Goal: Book appointment/travel/reservation

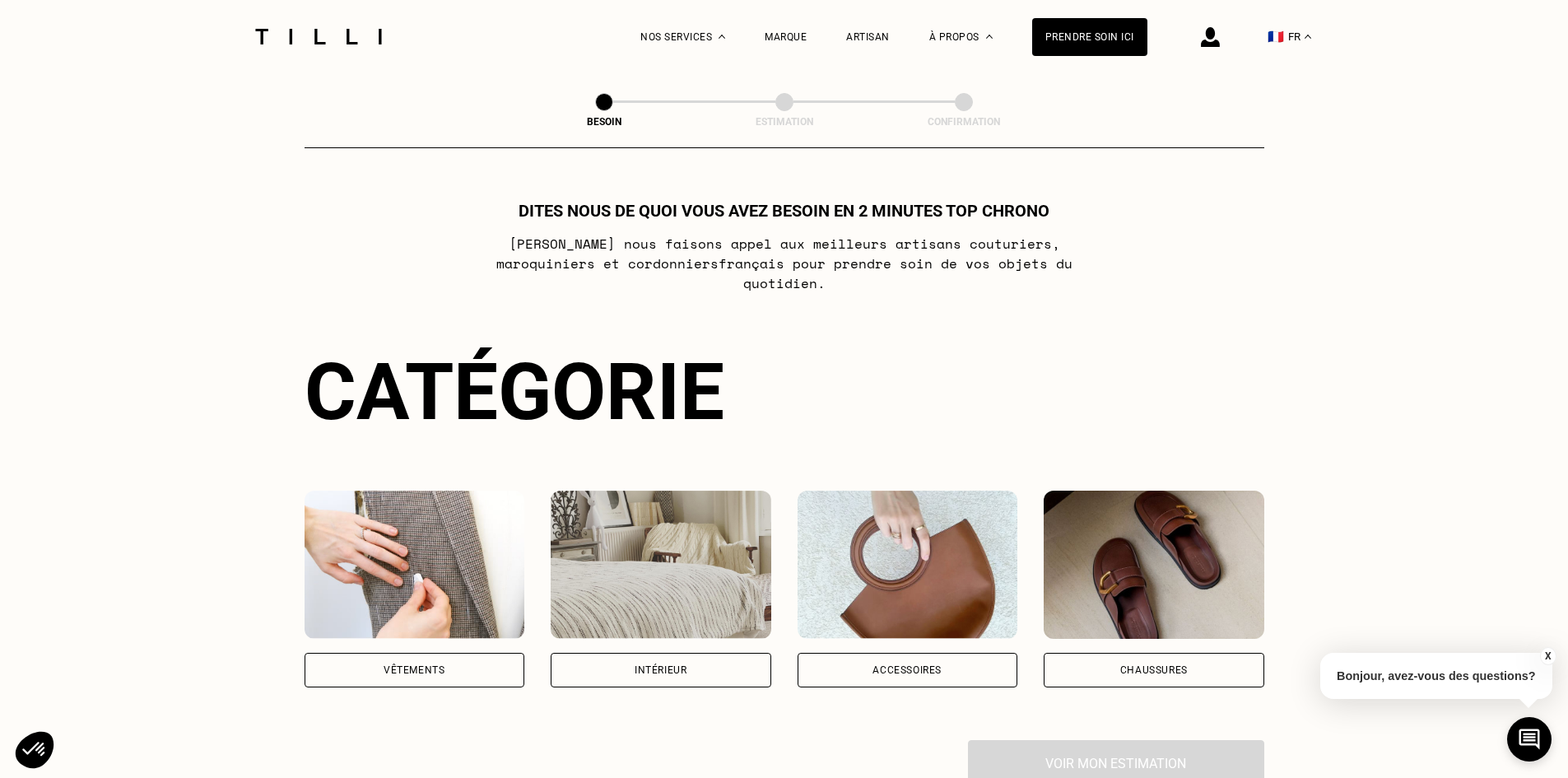
scroll to position [82, 0]
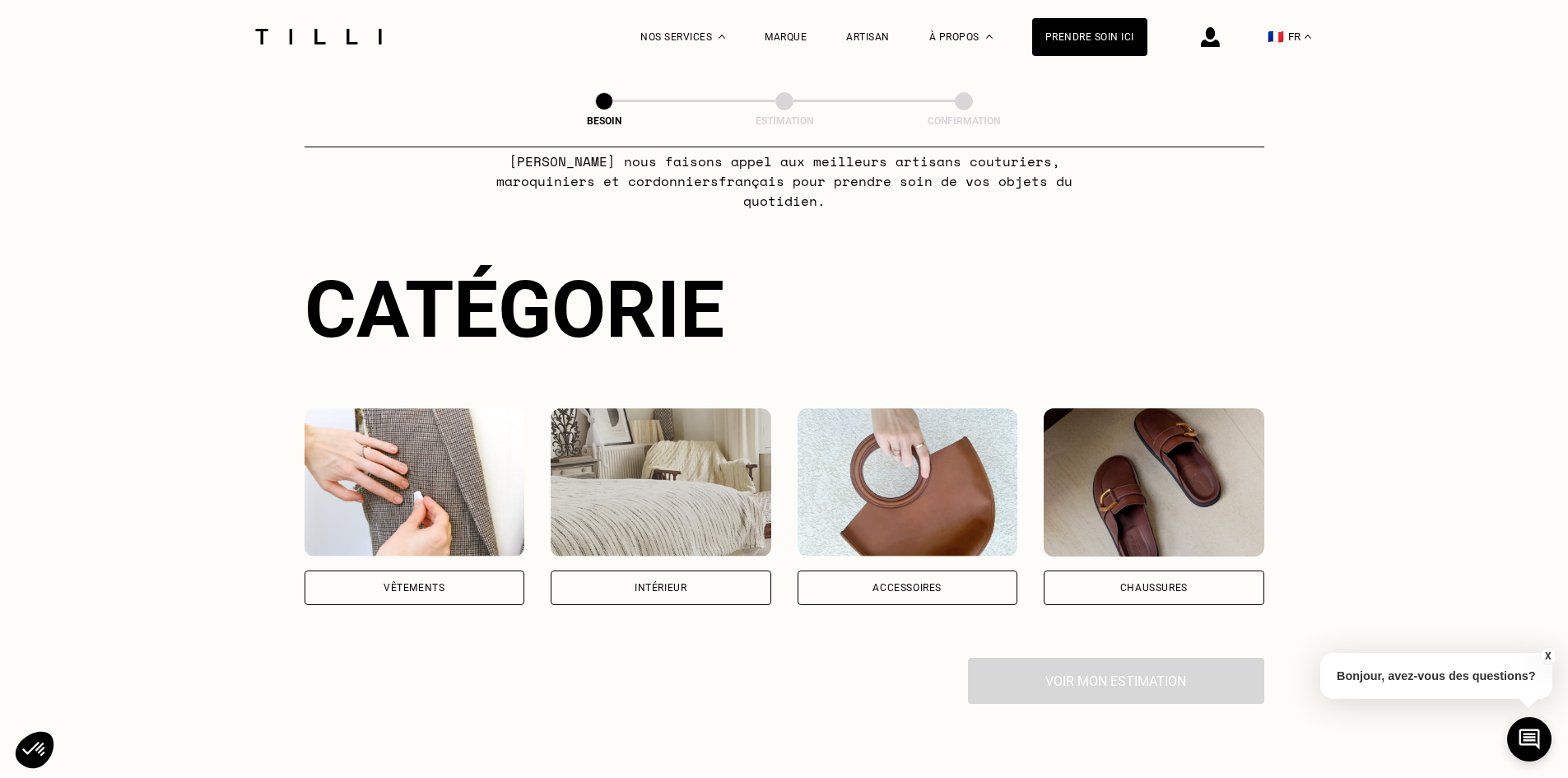
click at [402, 570] on div "Vêtements" at bounding box center [415, 587] width 221 height 35
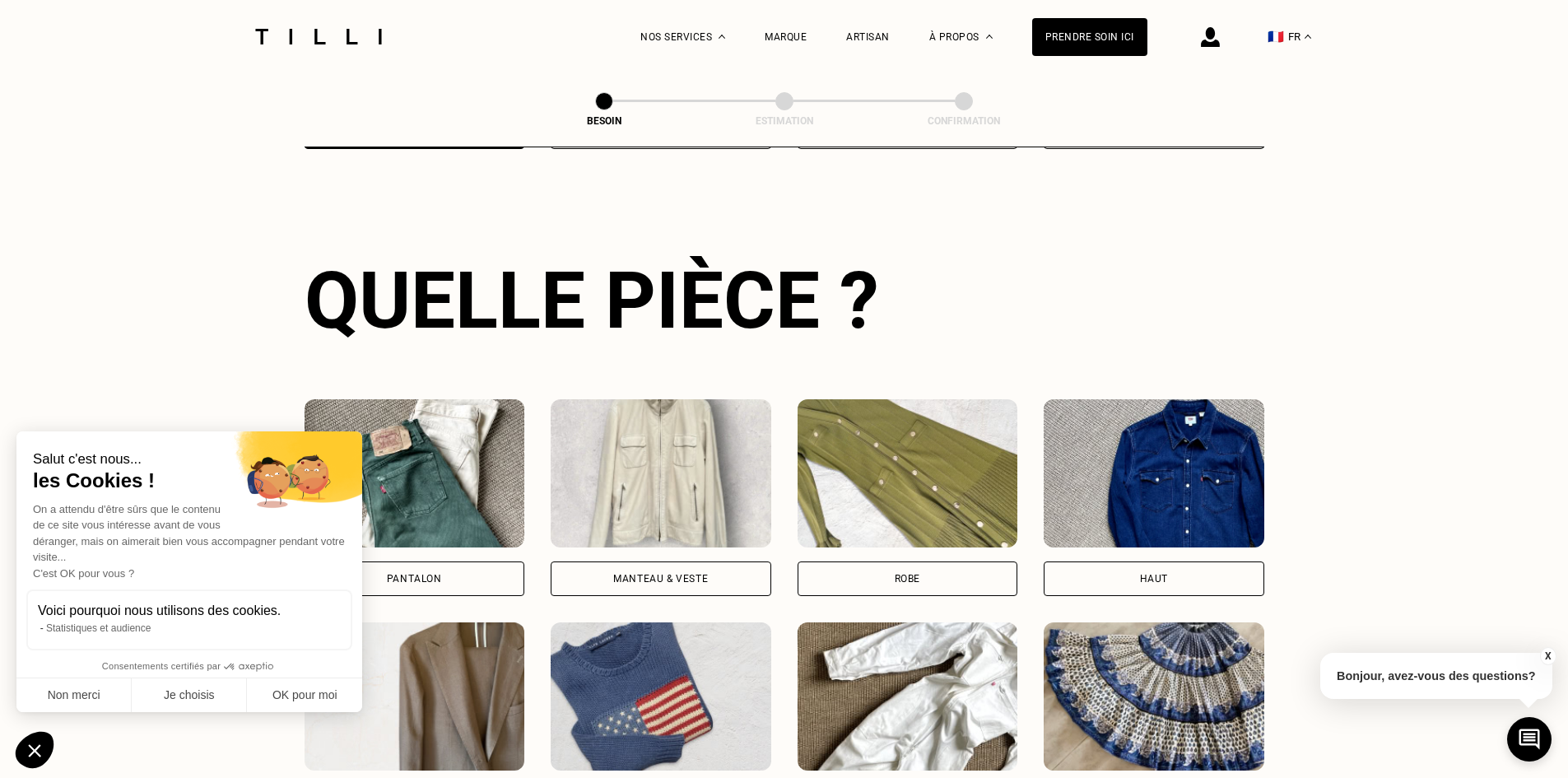
scroll to position [621, 0]
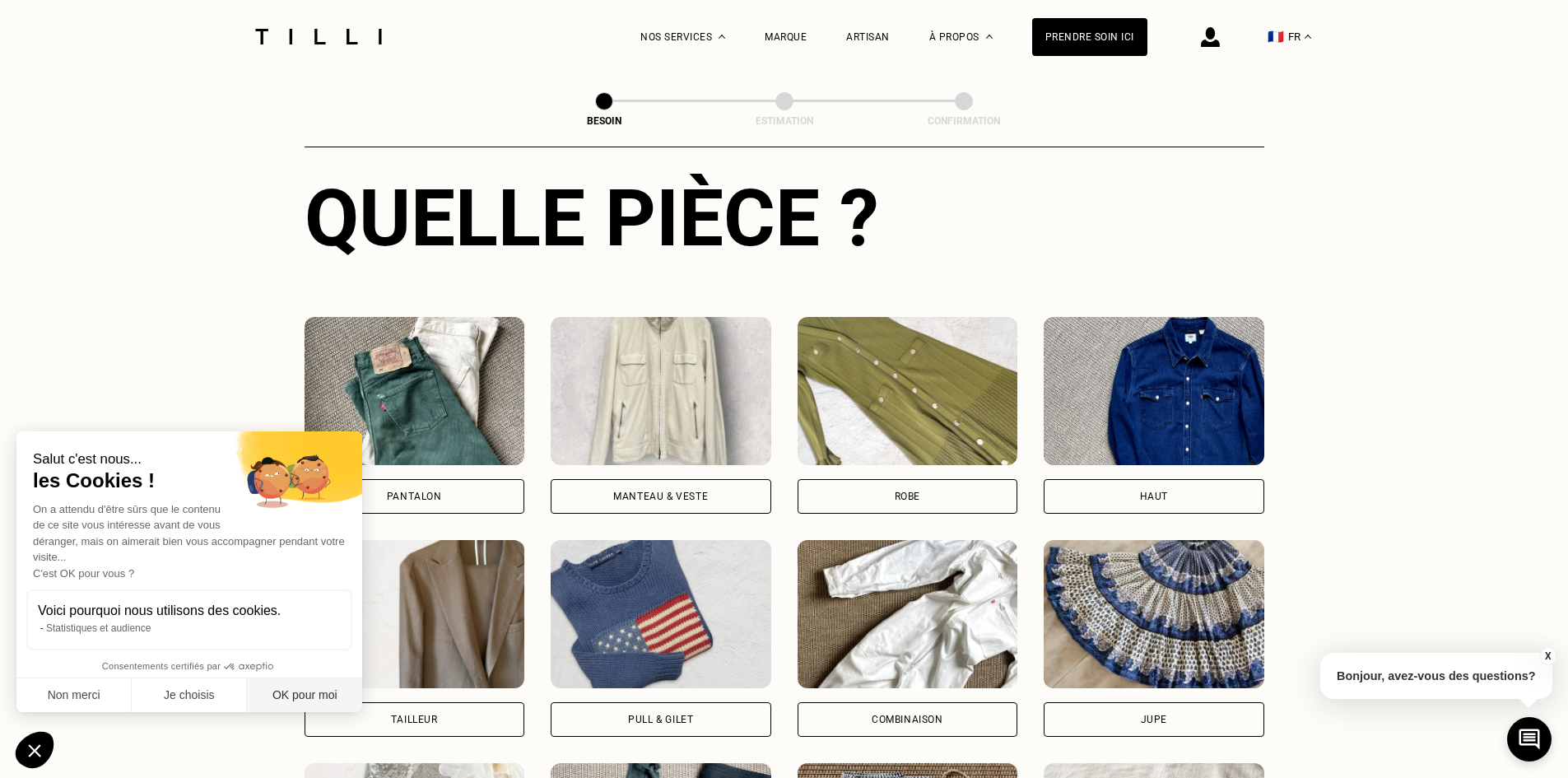
click at [327, 692] on button "OK pour moi" at bounding box center [305, 696] width 115 height 35
checkbox input "true"
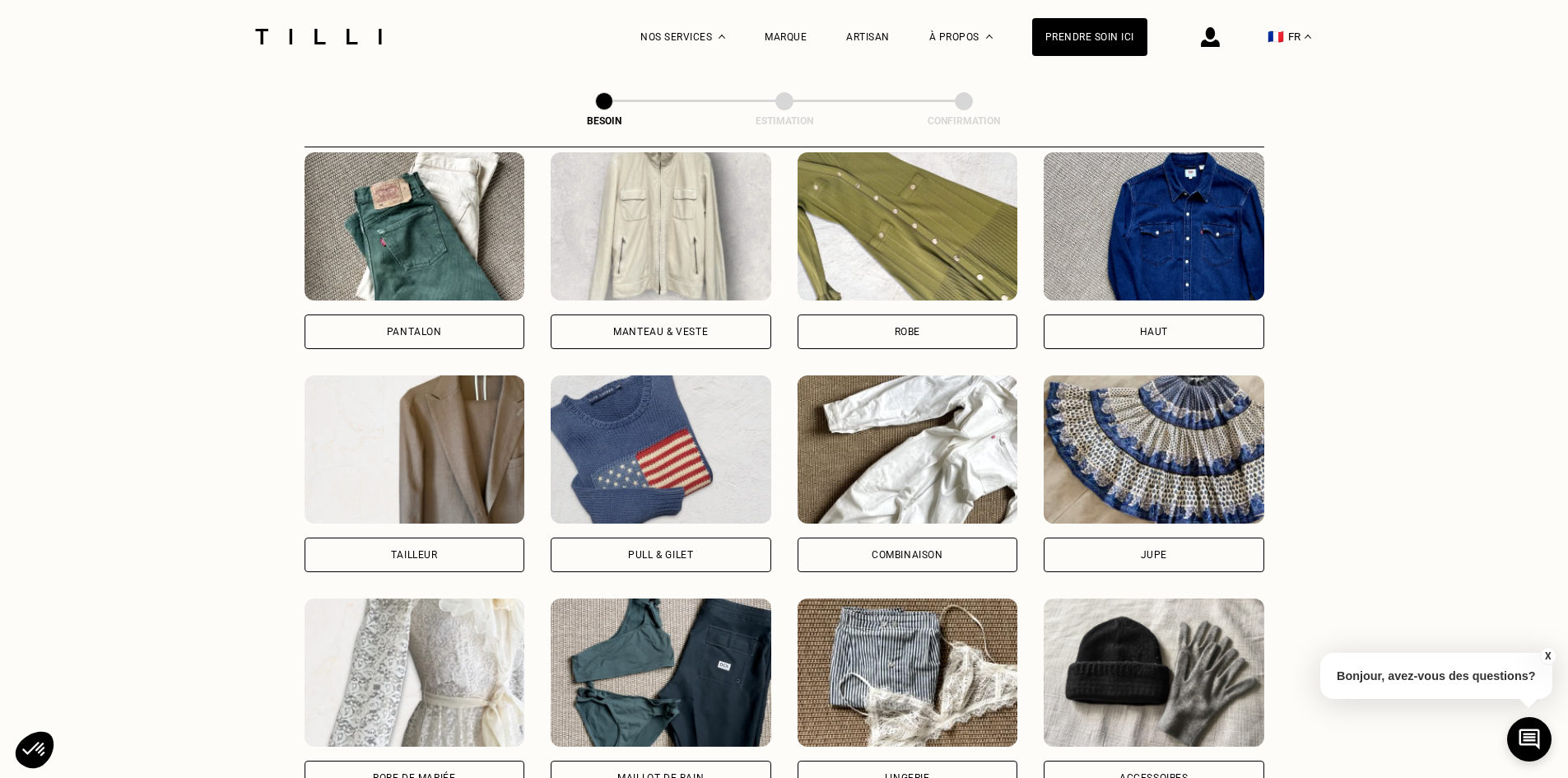
scroll to position [703, 0]
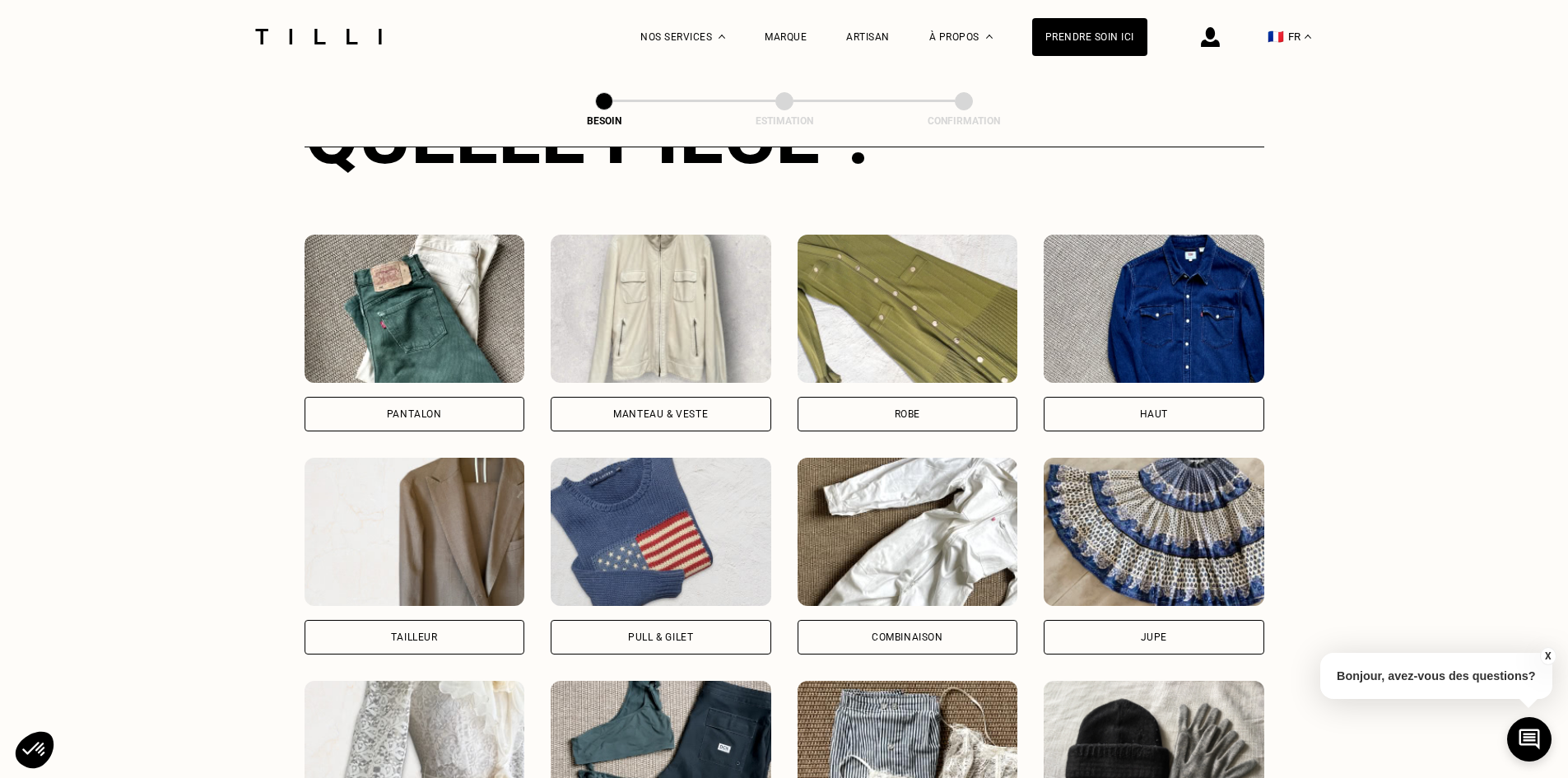
click at [433, 397] on div "Pantalon" at bounding box center [415, 414] width 221 height 35
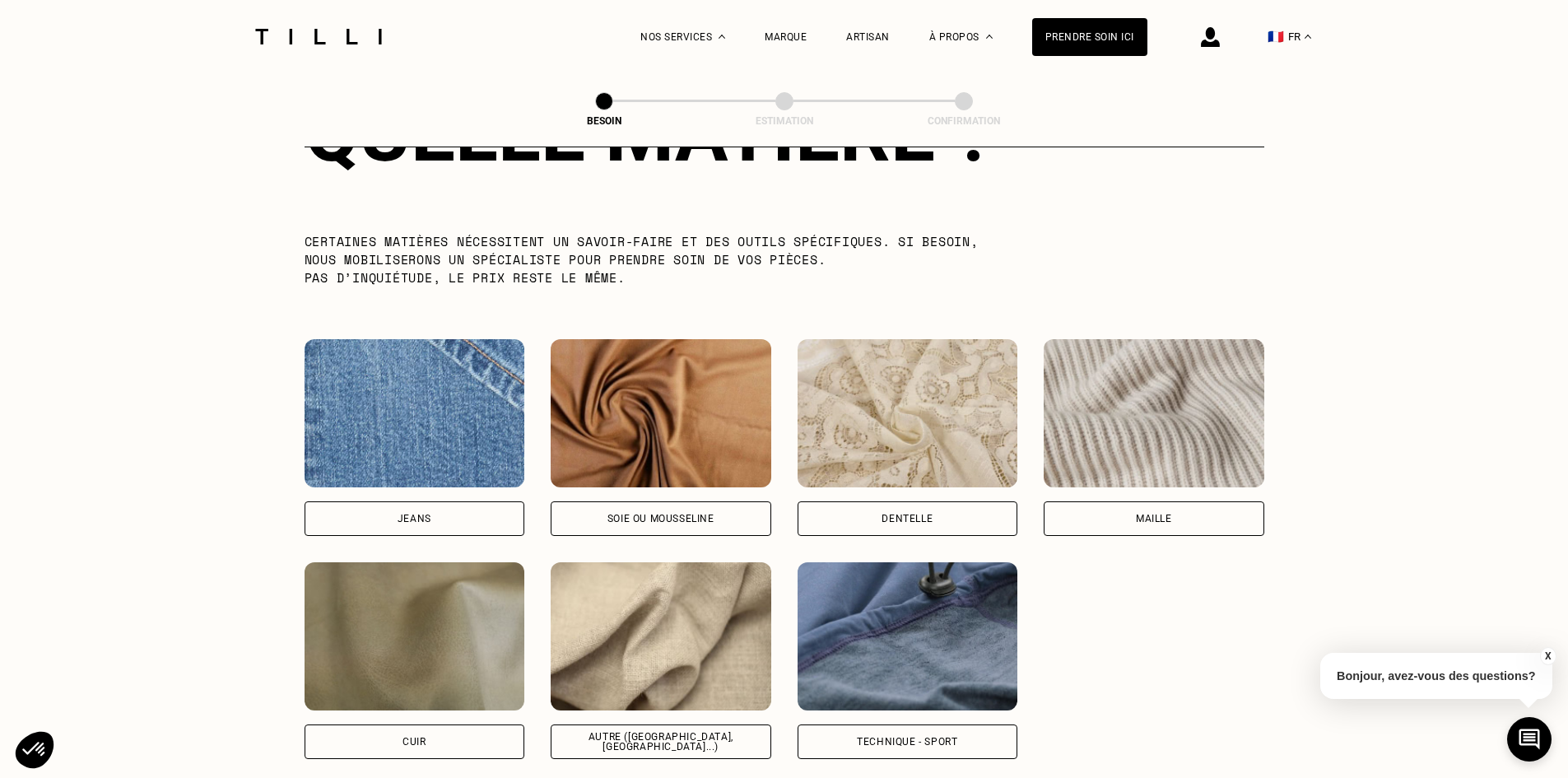
scroll to position [1682, 0]
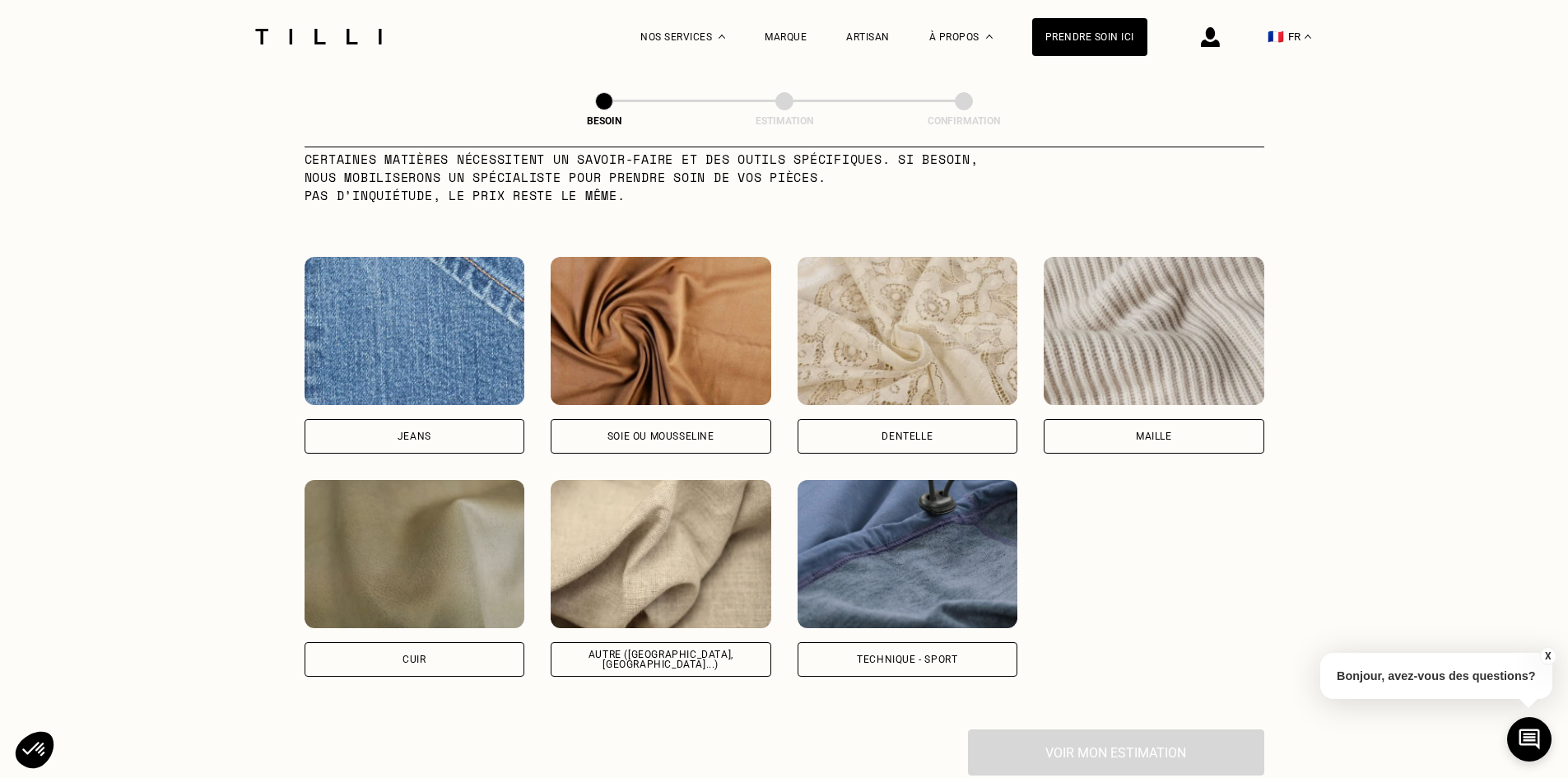
click at [383, 420] on div "Jeans" at bounding box center [415, 436] width 221 height 35
select select "FR"
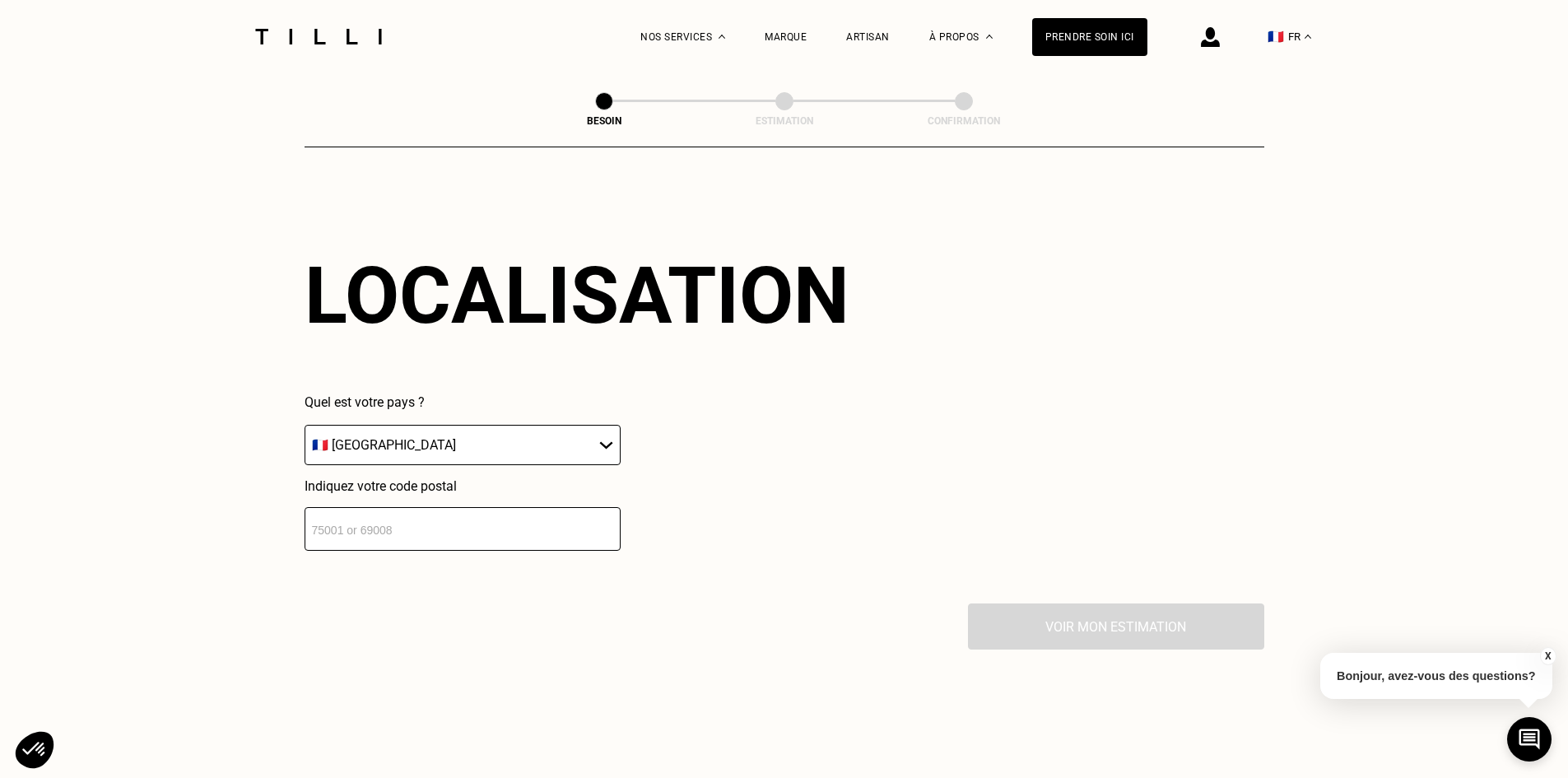
scroll to position [2296, 0]
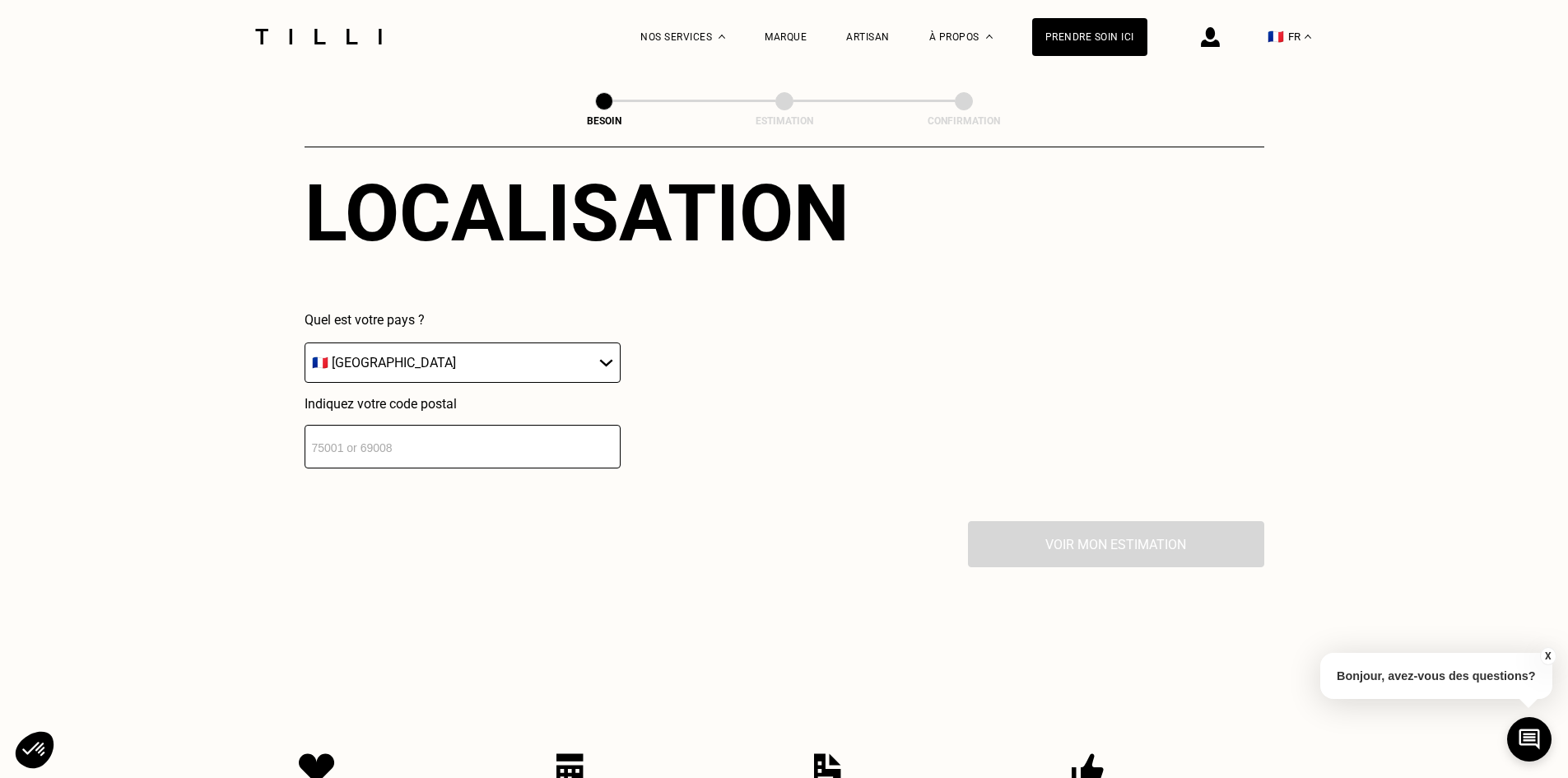
click at [397, 429] on input "number" at bounding box center [463, 447] width 316 height 43
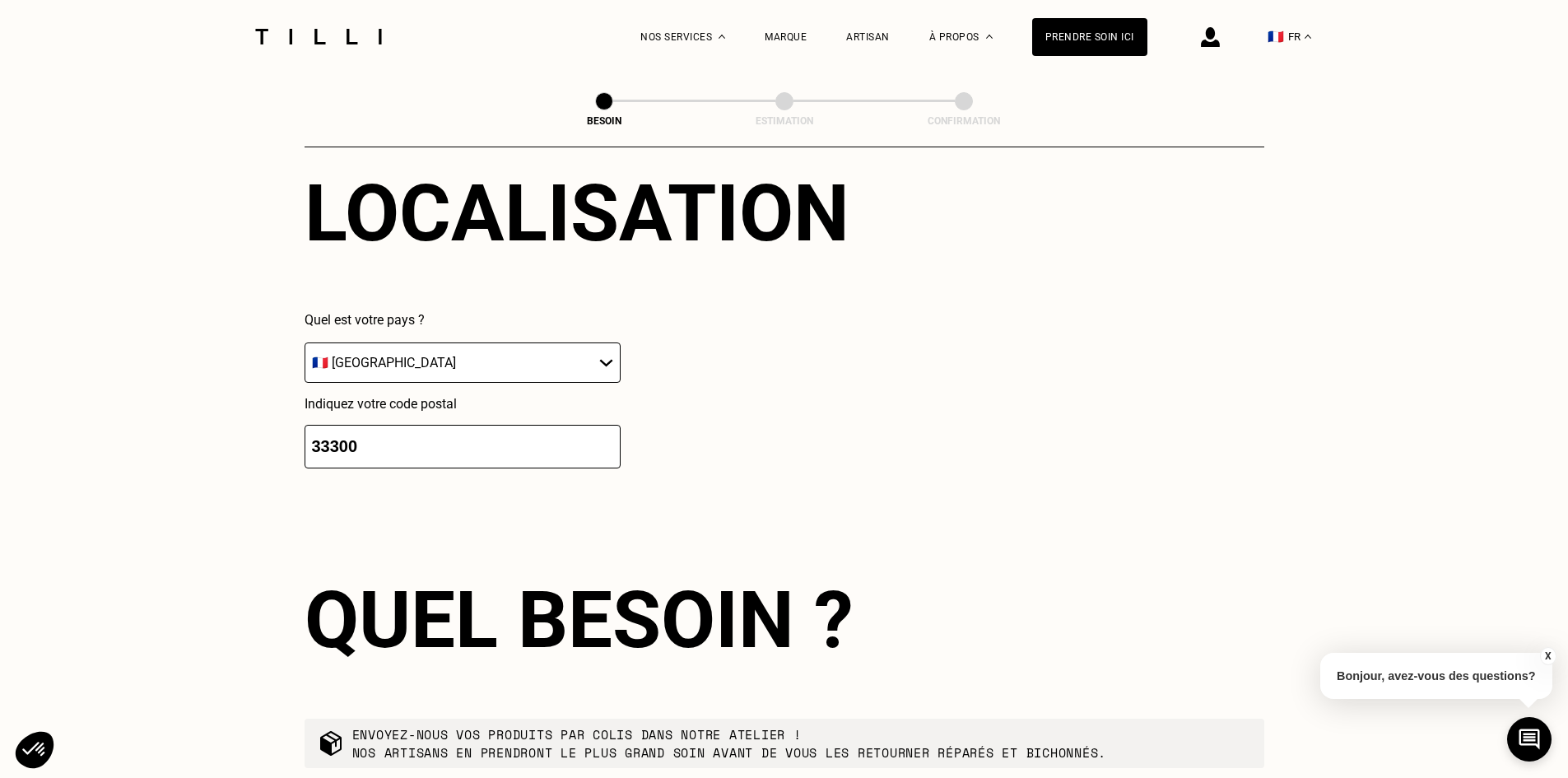
scroll to position [2624, 0]
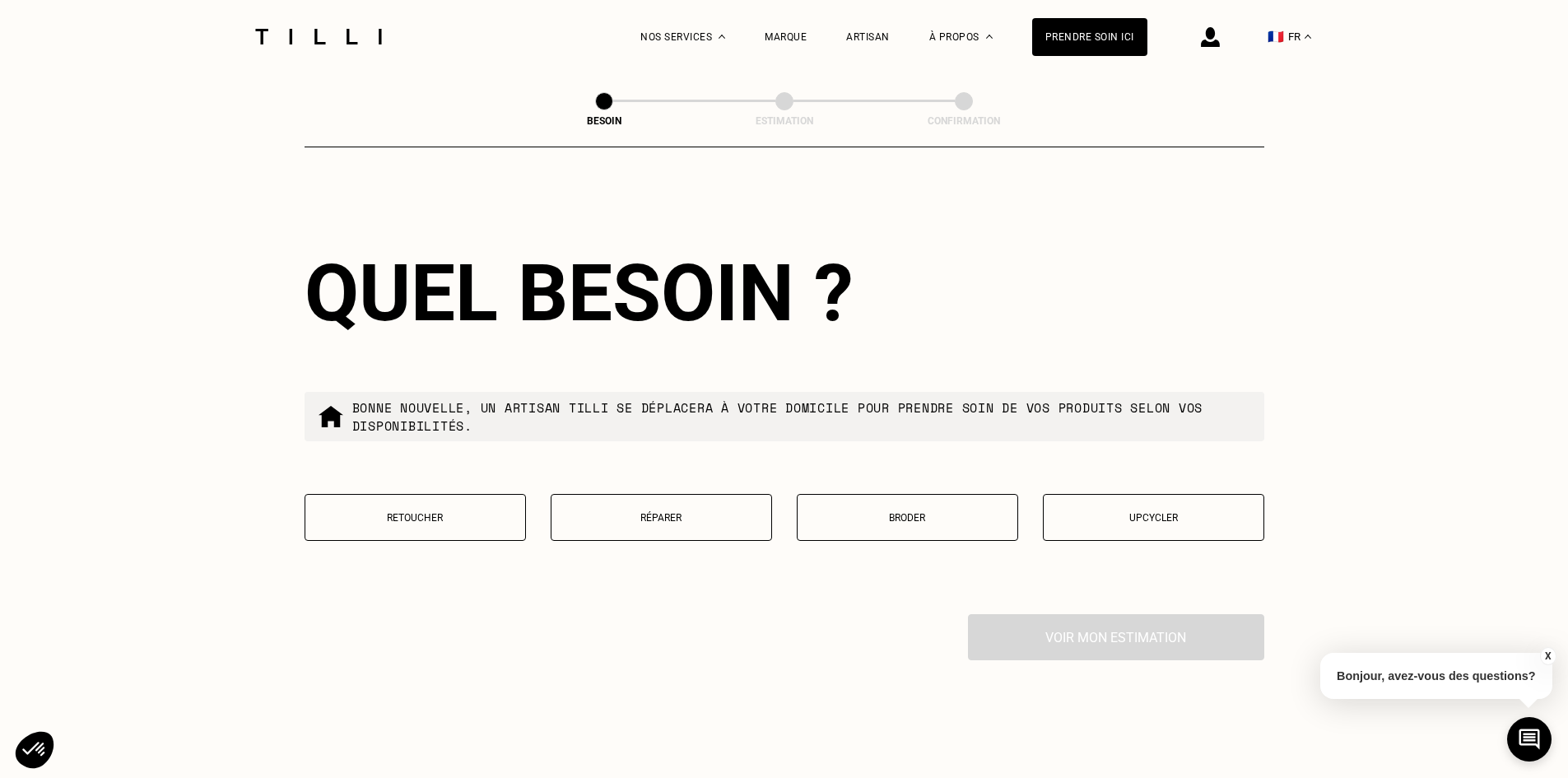
type input "33300"
click at [365, 512] on p "Retoucher" at bounding box center [414, 517] width 203 height 11
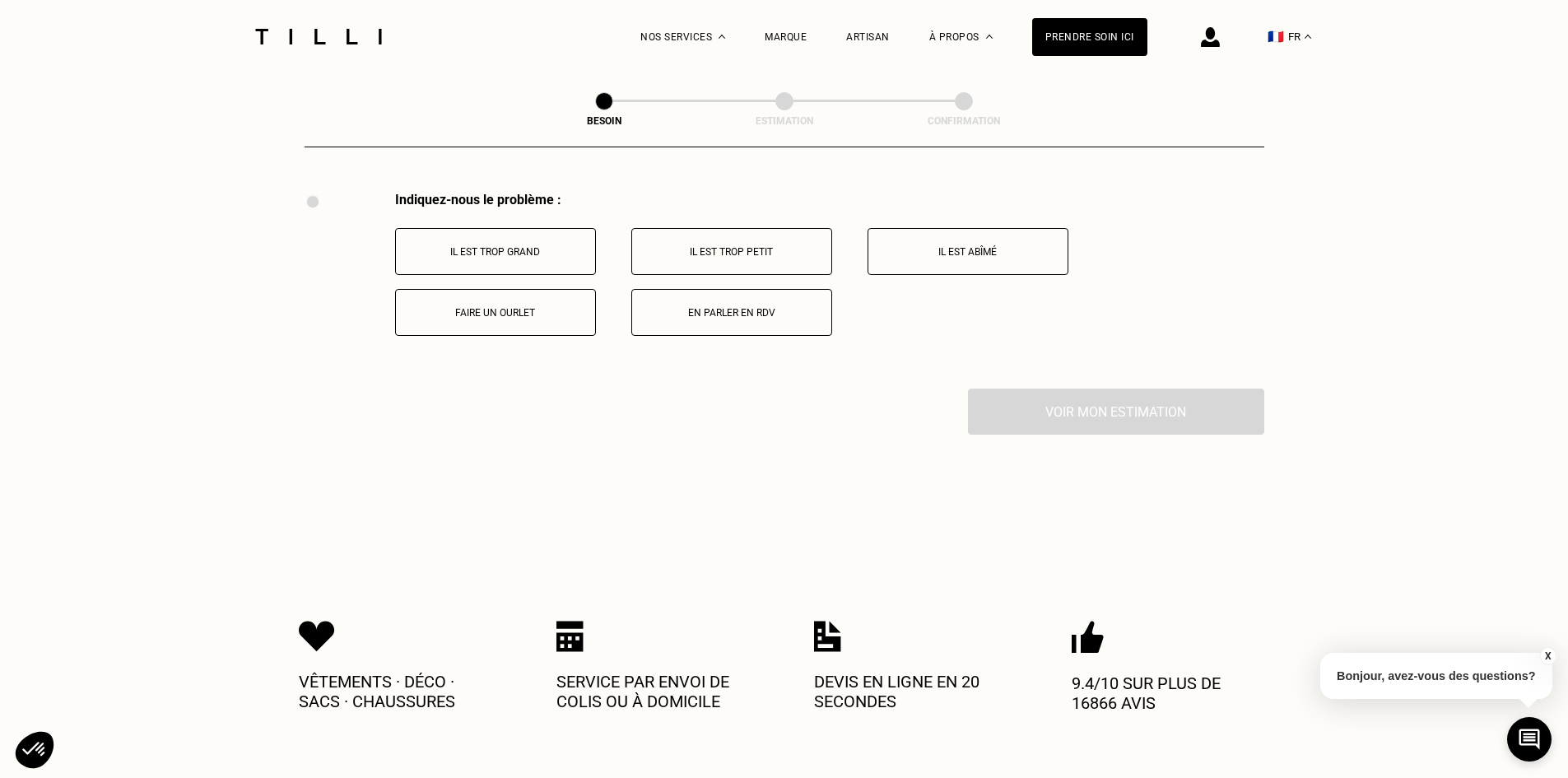
scroll to position [2964, 0]
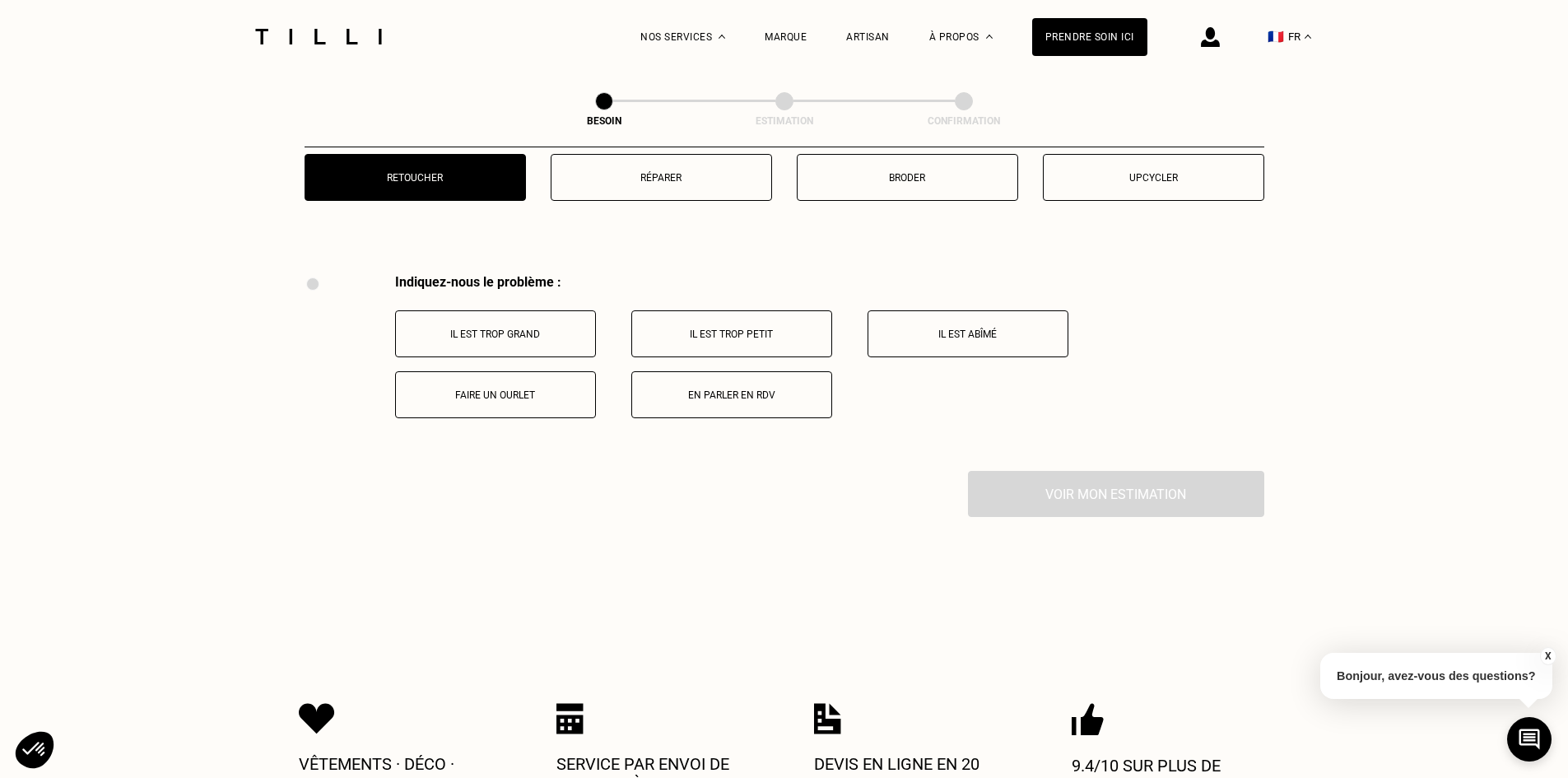
click at [456, 329] on p "Il est trop grand" at bounding box center [496, 334] width 183 height 11
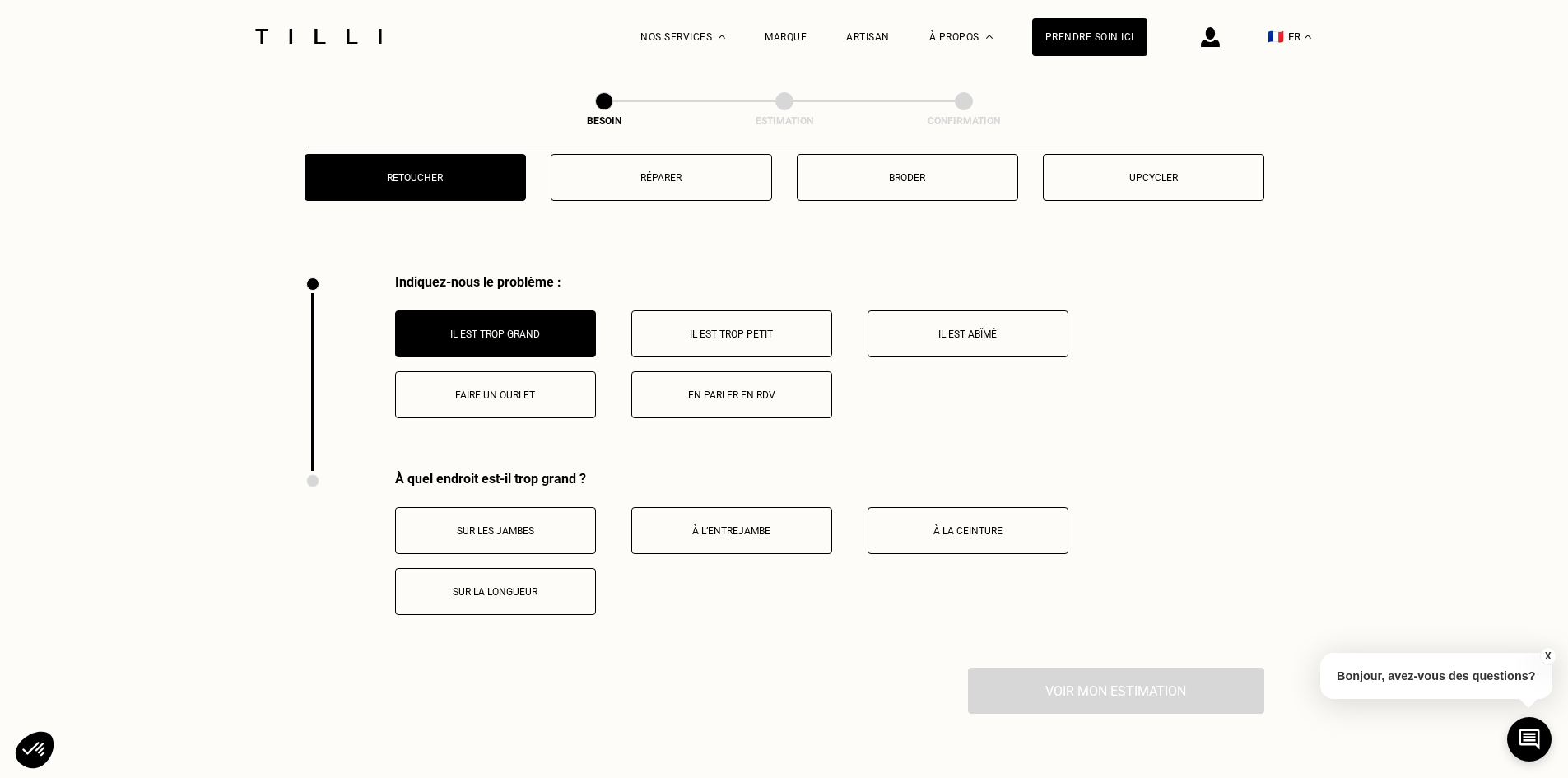
scroll to position [3243, 0]
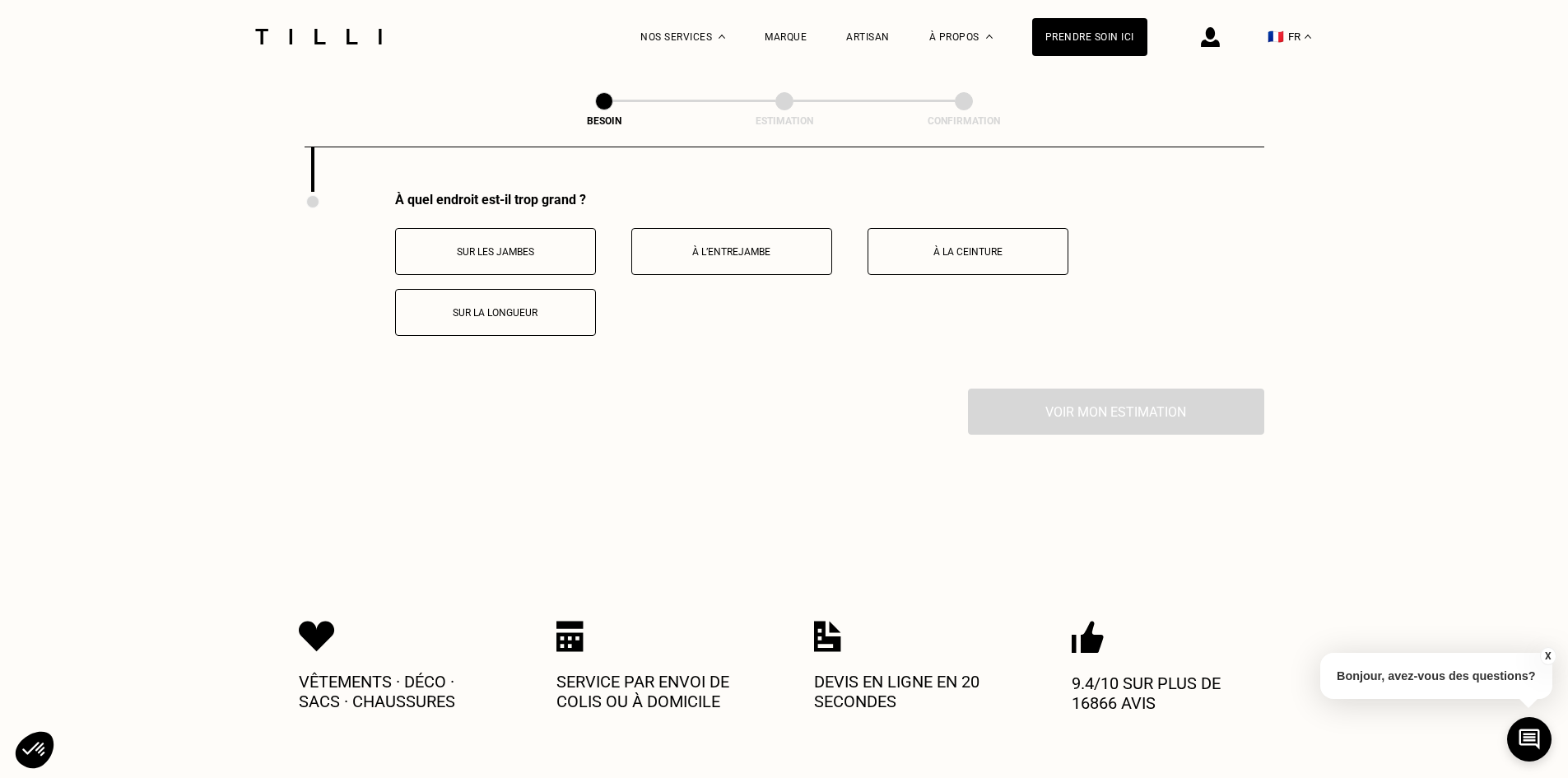
click at [511, 247] on p "Sur les jambes" at bounding box center [496, 252] width 183 height 11
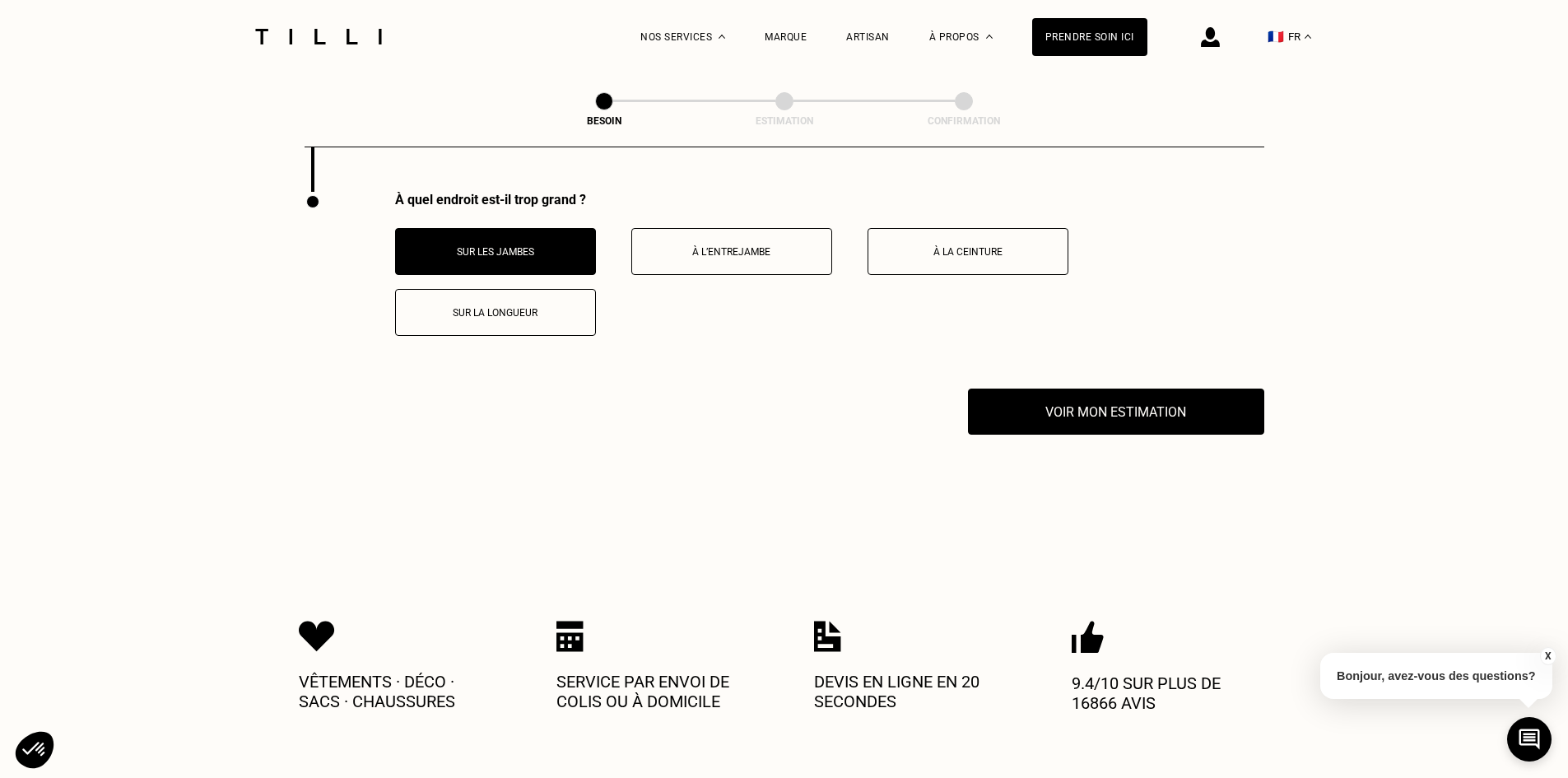
click at [937, 260] on button "À la ceinture" at bounding box center [968, 252] width 201 height 47
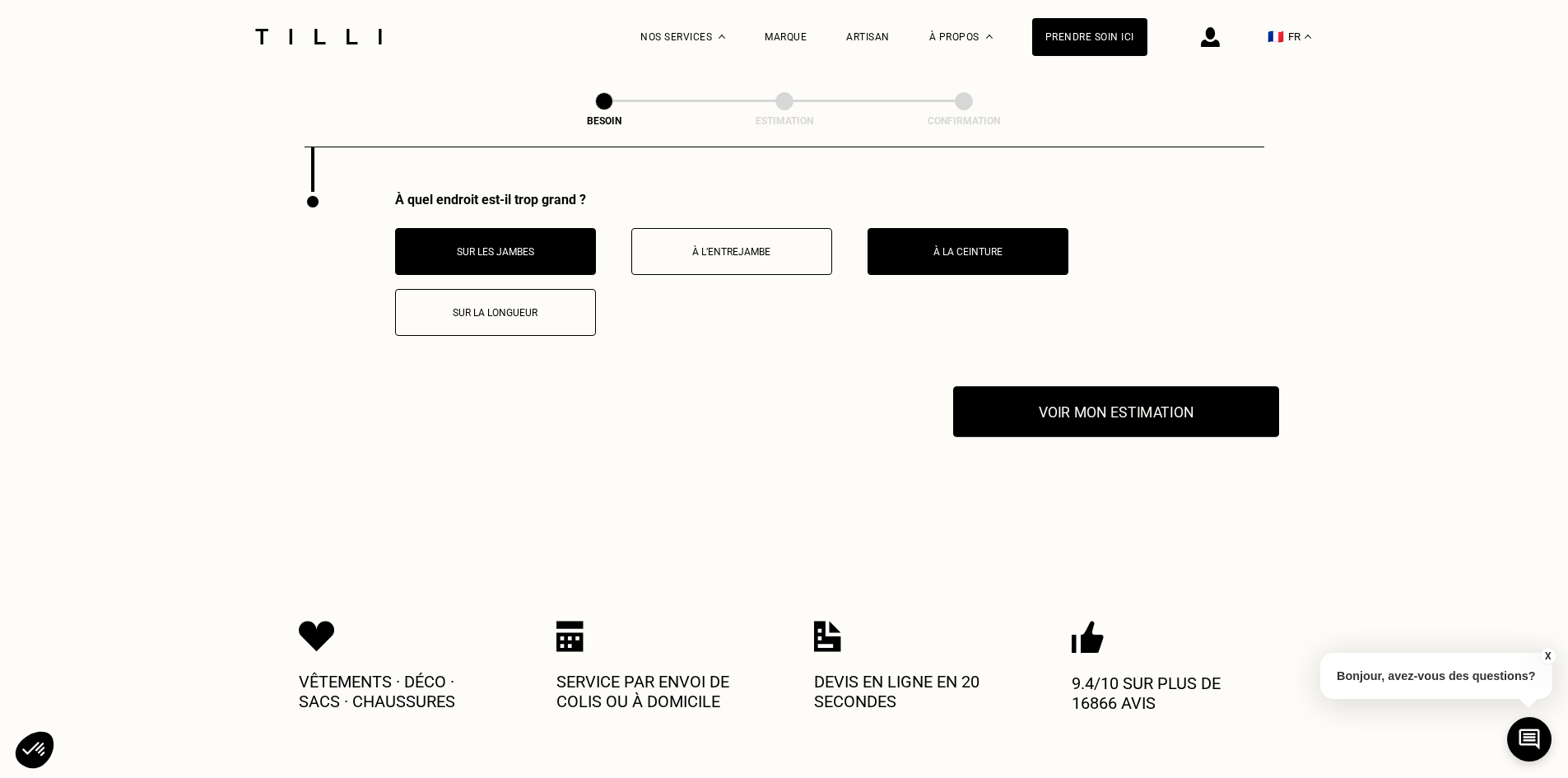
click at [982, 401] on button "Voir mon estimation" at bounding box center [1116, 412] width 326 height 51
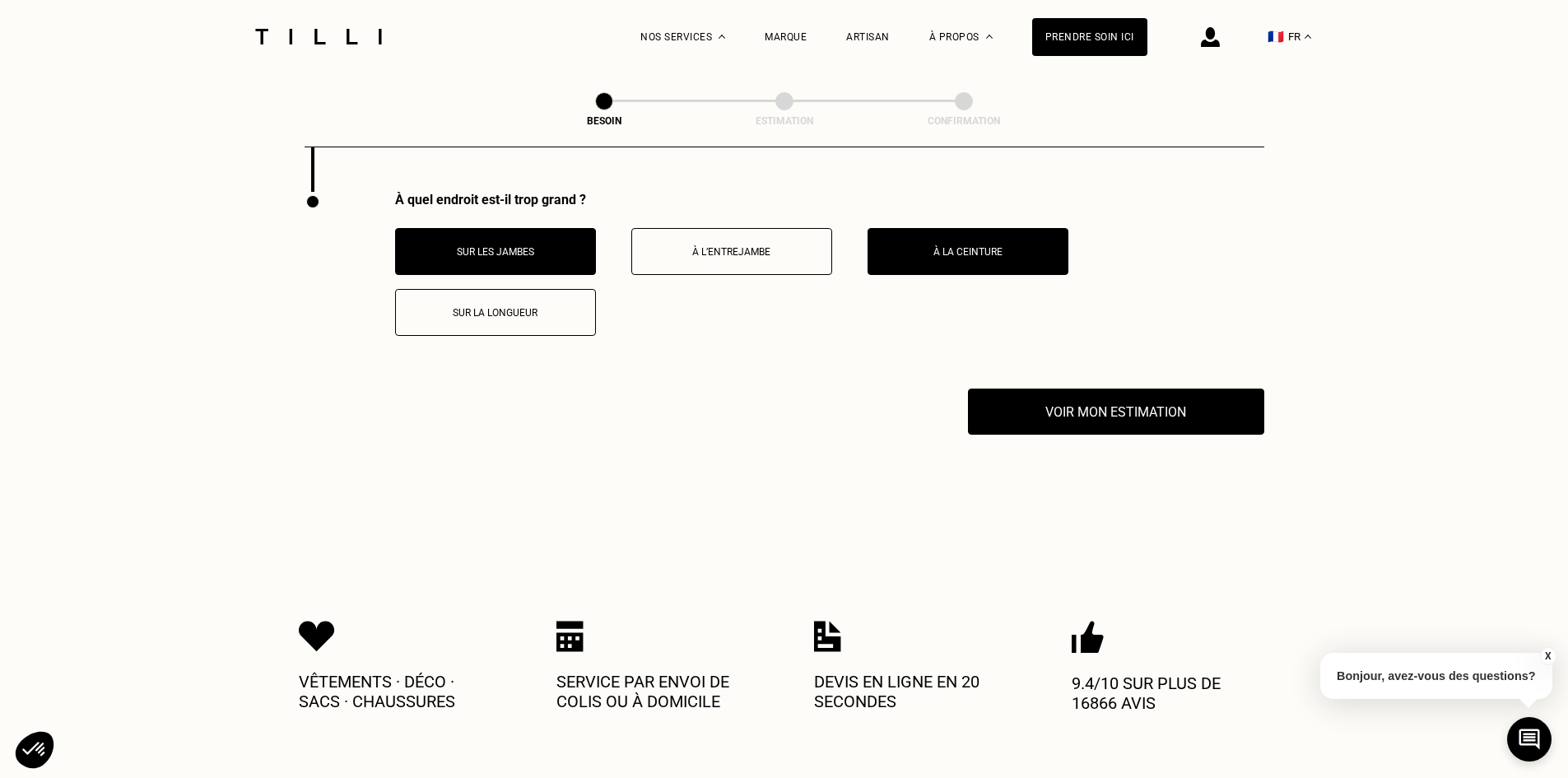
click at [898, 246] on p "À la ceinture" at bounding box center [969, 252] width 183 height 11
click at [466, 246] on p "Sur les jambes" at bounding box center [496, 252] width 183 height 11
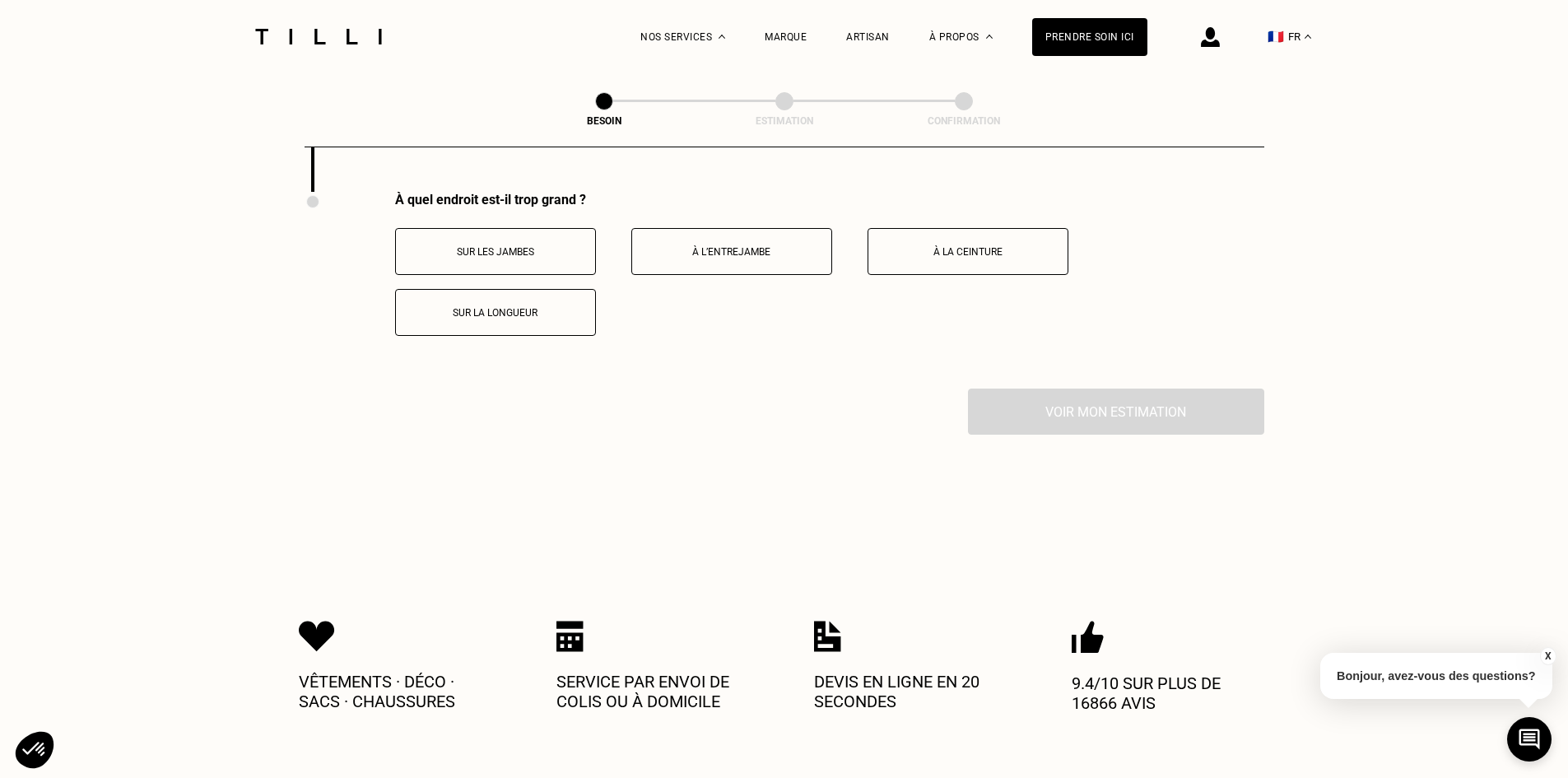
scroll to position [3078, 0]
